Goal: Navigation & Orientation: Find specific page/section

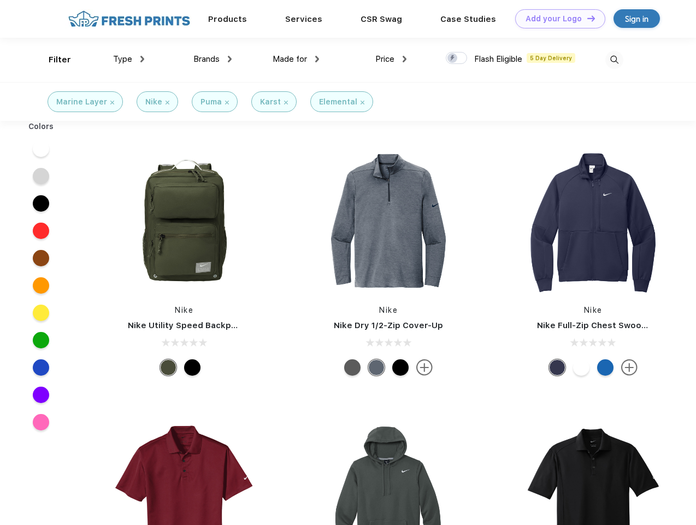
click at [556, 19] on link "Add your Logo Design Tool" at bounding box center [560, 18] width 90 height 19
click at [0, 0] on div "Design Tool" at bounding box center [0, 0] width 0 height 0
click at [586, 18] on link "Add your Logo Design Tool" at bounding box center [560, 18] width 90 height 19
click at [52, 60] on div "Filter" at bounding box center [60, 60] width 22 height 13
click at [129, 59] on span "Type" at bounding box center [122, 59] width 19 height 10
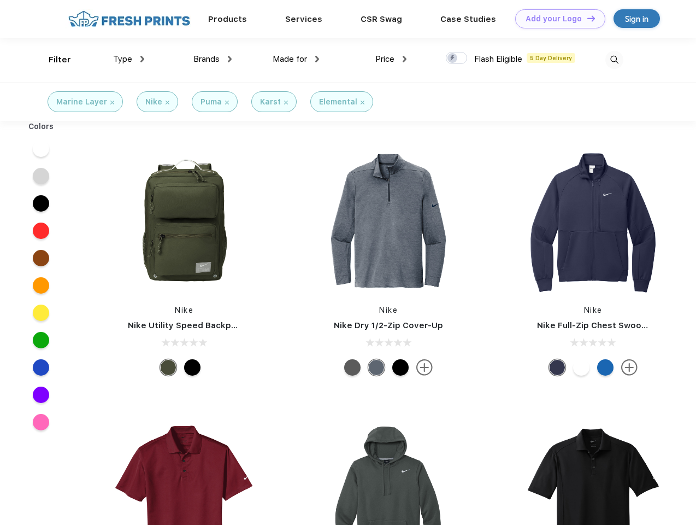
click at [213, 59] on span "Brands" at bounding box center [206, 59] width 26 height 10
click at [296, 59] on span "Made for" at bounding box center [290, 59] width 34 height 10
click at [391, 59] on span "Price" at bounding box center [384, 59] width 19 height 10
click at [457, 58] on div at bounding box center [456, 58] width 21 height 12
click at [453, 58] on input "checkbox" at bounding box center [449, 54] width 7 height 7
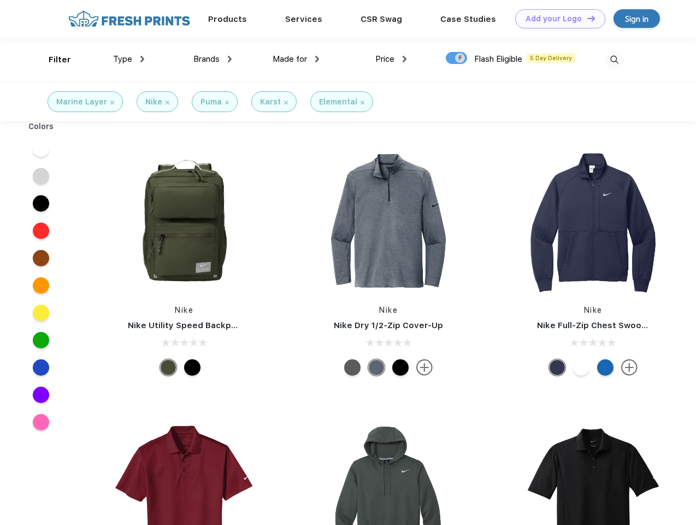
click at [614, 60] on img at bounding box center [615, 60] width 18 height 18
